Goal: Transaction & Acquisition: Purchase product/service

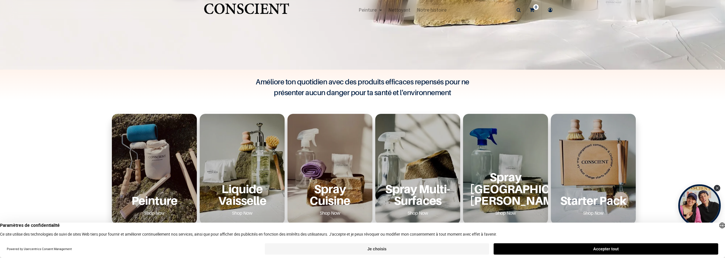
scroll to position [142, 0]
click at [449, 249] on button "Je choisis" at bounding box center [377, 248] width 224 height 11
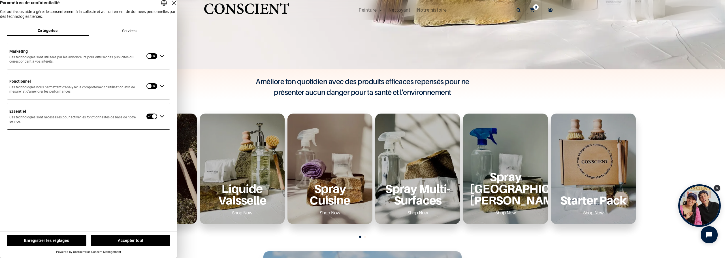
click at [170, 7] on div "Fermer la couche" at bounding box center [174, 3] width 8 height 8
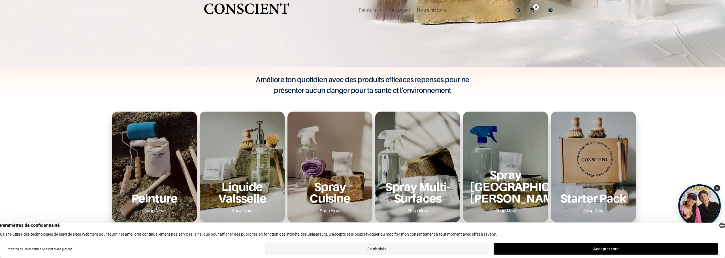
scroll to position [57, 0]
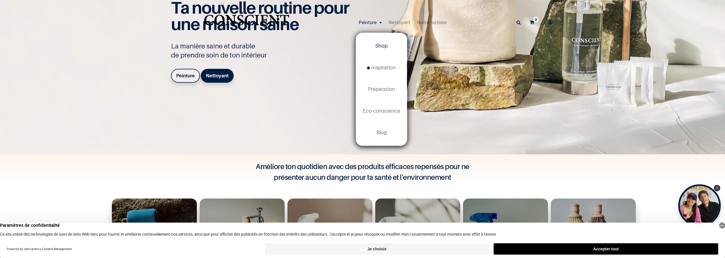
click at [379, 46] on span "Shop" at bounding box center [381, 46] width 12 height 6
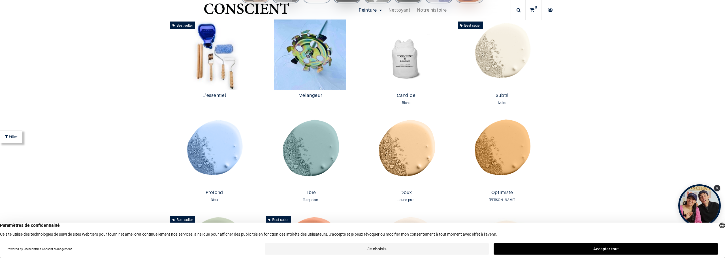
scroll to position [312, 0]
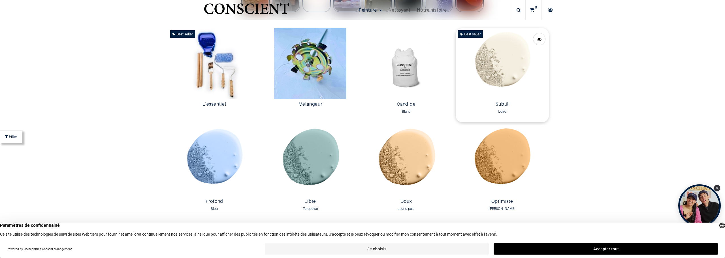
click at [511, 61] on img at bounding box center [501, 63] width 93 height 71
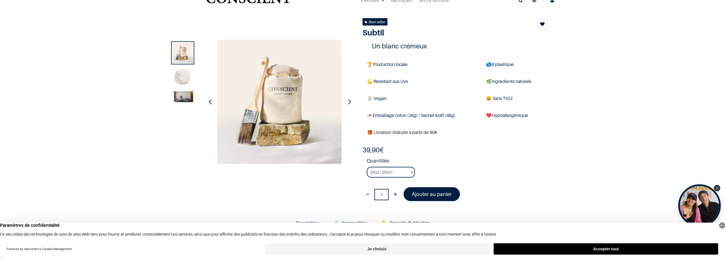
scroll to position [28, 0]
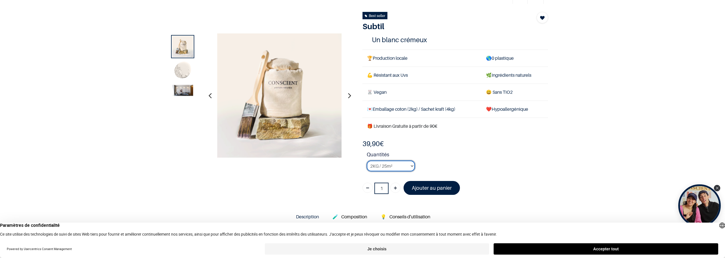
click at [405, 166] on select "2KG / 25m² 4KG / 50m² 8KG / 100m² Testeur" at bounding box center [391, 165] width 48 height 11
click at [367, 160] on select "2KG / 25m² 4KG / 50m² 8KG / 100m² Testeur" at bounding box center [391, 165] width 48 height 11
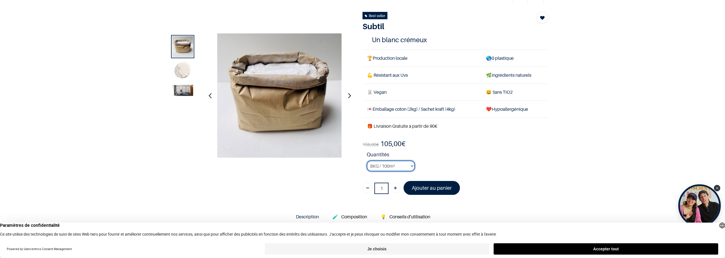
click at [397, 168] on select "2KG / 25m² 4KG / 50m² 8KG / 100m² Testeur" at bounding box center [391, 165] width 48 height 11
click at [367, 160] on select "2KG / 25m² 4KG / 50m² 8KG / 100m² Testeur" at bounding box center [391, 165] width 48 height 11
click at [393, 168] on select "2KG / 25m² 4KG / 50m² 8KG / 100m² Testeur" at bounding box center [391, 165] width 48 height 11
click at [367, 160] on select "2KG / 25m² 4KG / 50m² 8KG / 100m² Testeur" at bounding box center [391, 165] width 48 height 11
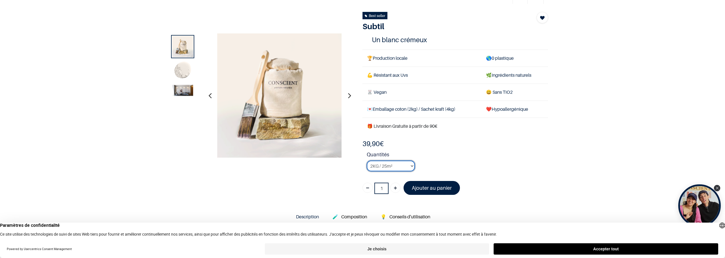
click at [396, 166] on select "2KG / 25m² 4KG / 50m² 8KG / 100m² Testeur" at bounding box center [391, 165] width 48 height 11
select select "127"
click at [367, 160] on select "2KG / 25m² 4KG / 50m² 8KG / 100m² Testeur" at bounding box center [391, 165] width 48 height 11
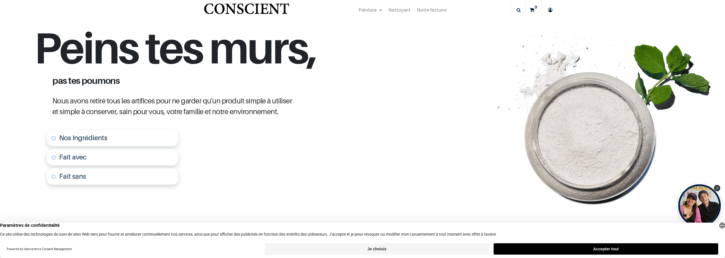
scroll to position [226, 0]
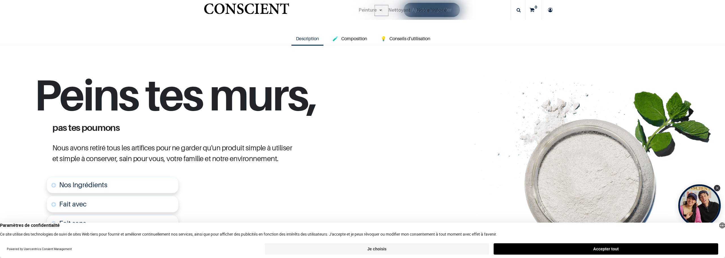
scroll to position [28, 0]
